Goal: Learn about a topic

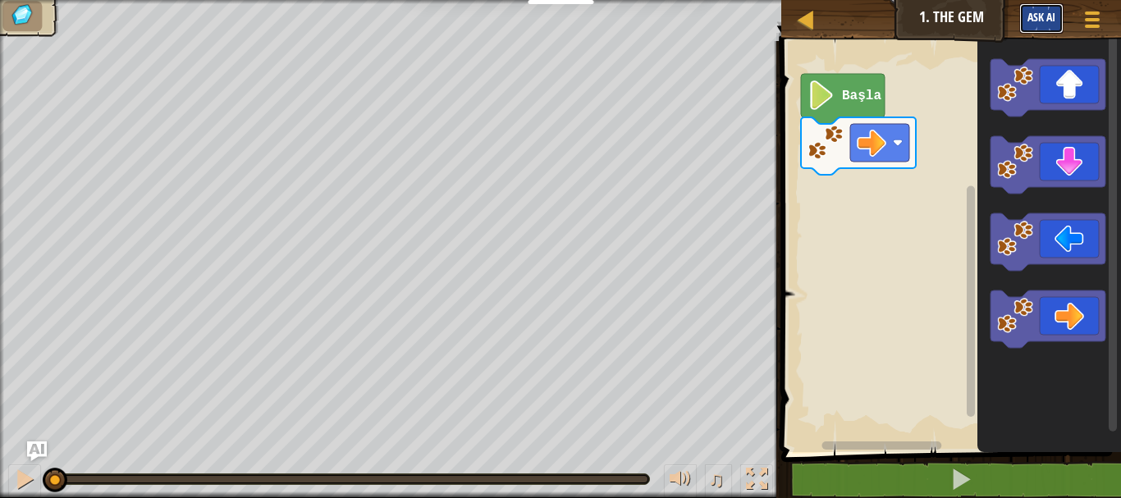
click at [1044, 21] on span "Ask AI" at bounding box center [1041, 17] width 28 height 16
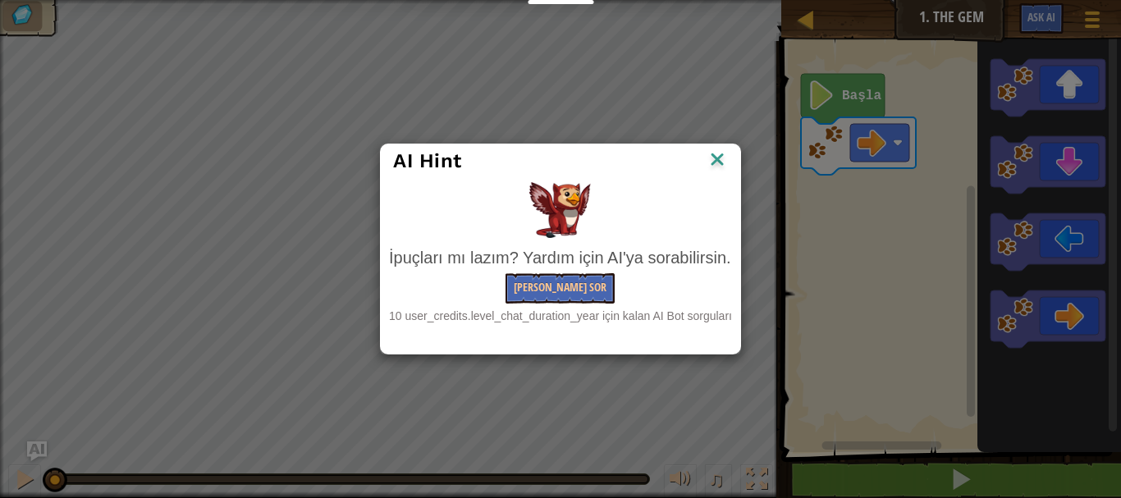
click at [715, 160] on img at bounding box center [716, 160] width 21 height 25
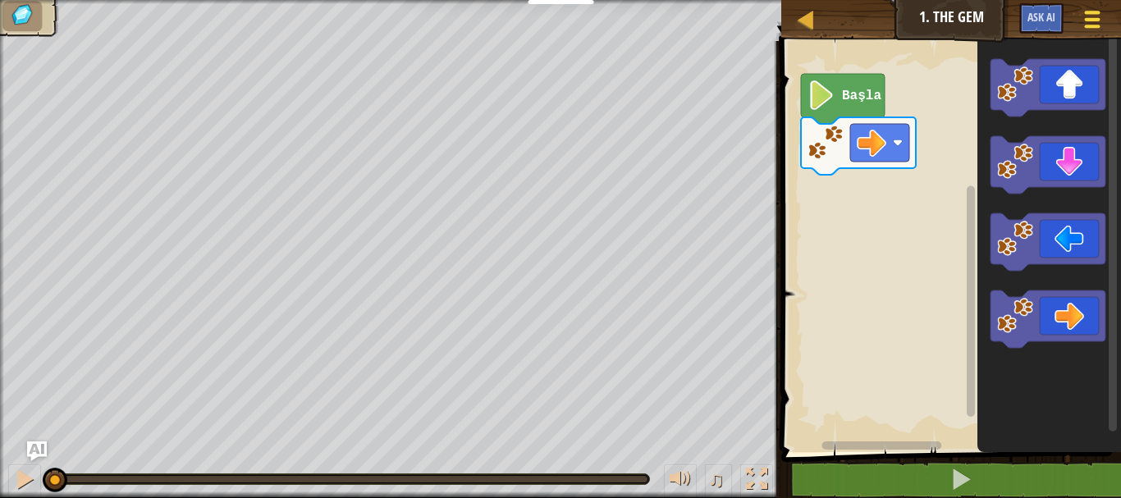
click at [1091, 18] on span at bounding box center [1092, 19] width 16 height 3
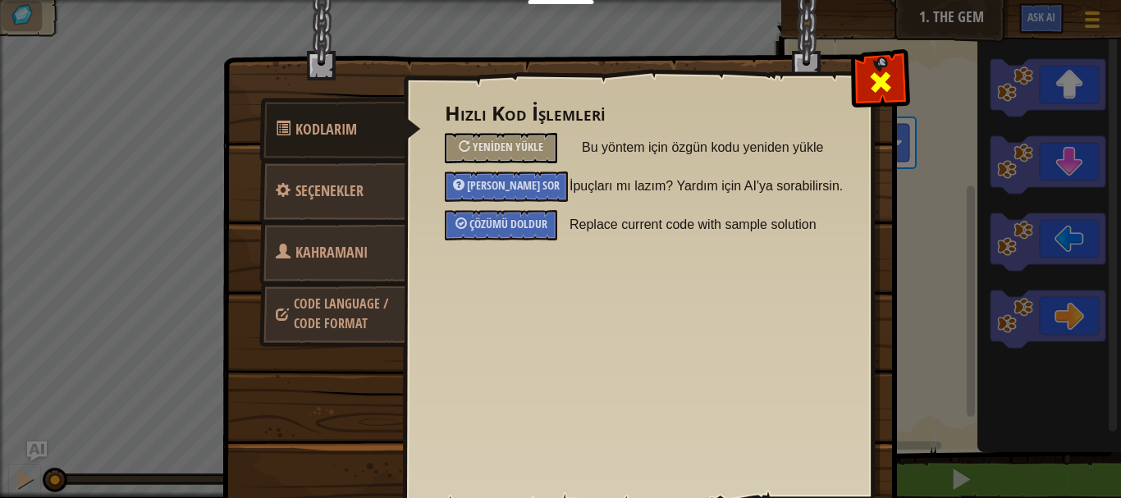
click at [891, 79] on div at bounding box center [880, 78] width 52 height 52
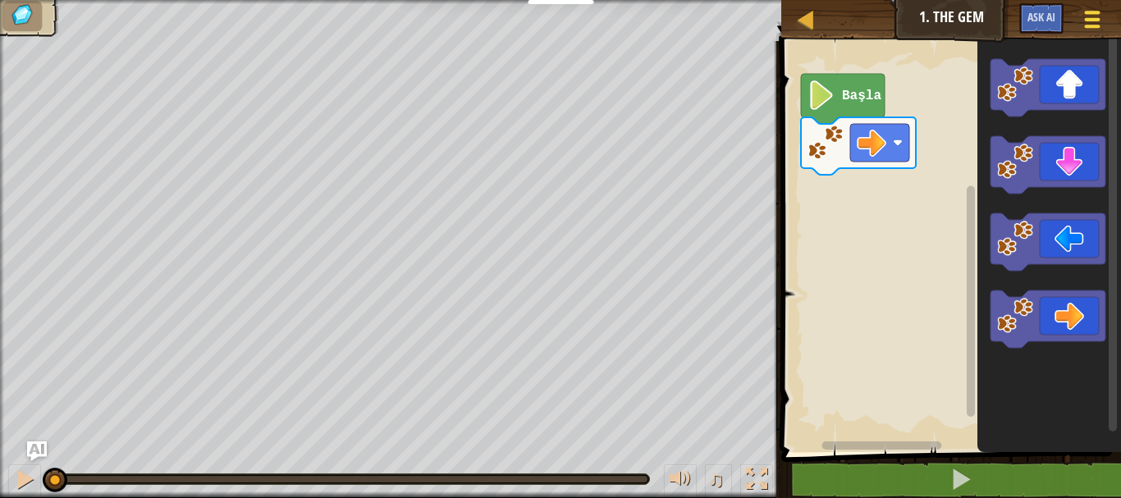
click at [1102, 15] on div at bounding box center [1091, 19] width 22 height 24
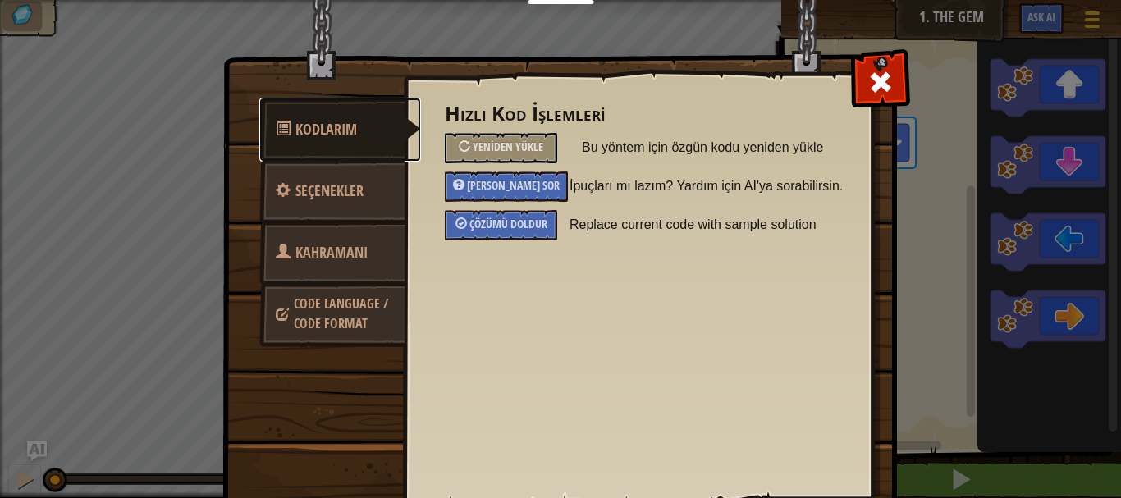
click at [352, 135] on link "Kodlarım" at bounding box center [340, 130] width 162 height 64
click at [888, 89] on div at bounding box center [880, 78] width 52 height 52
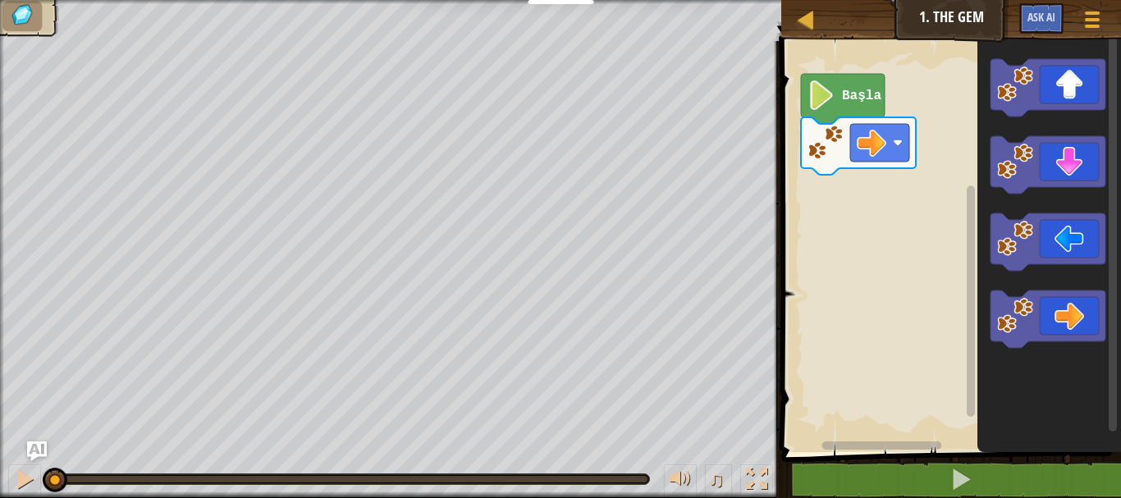
click at [45, 22] on ul at bounding box center [26, 16] width 49 height 30
